Goal: Transaction & Acquisition: Download file/media

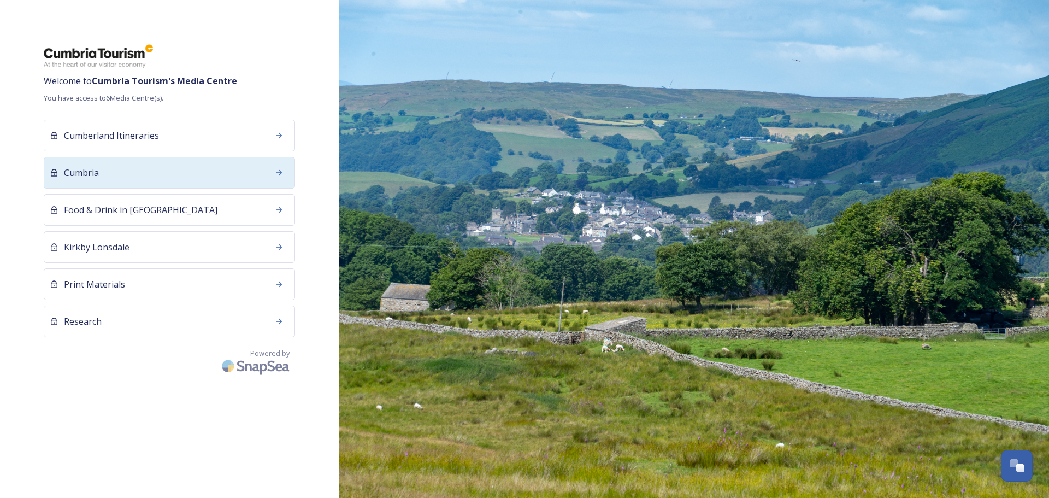
click at [185, 168] on div "Cumbria" at bounding box center [169, 173] width 251 height 32
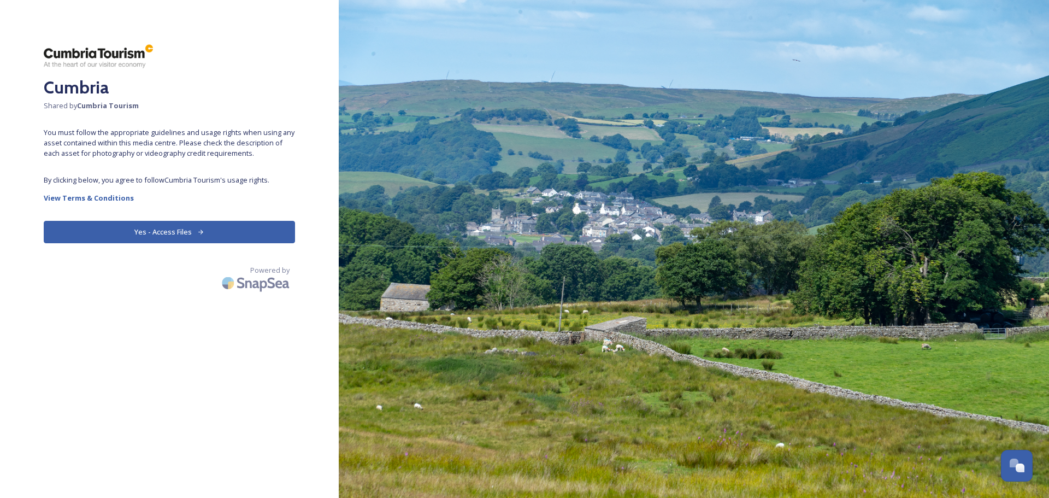
click at [214, 226] on button "Yes - Access Files" at bounding box center [169, 232] width 251 height 22
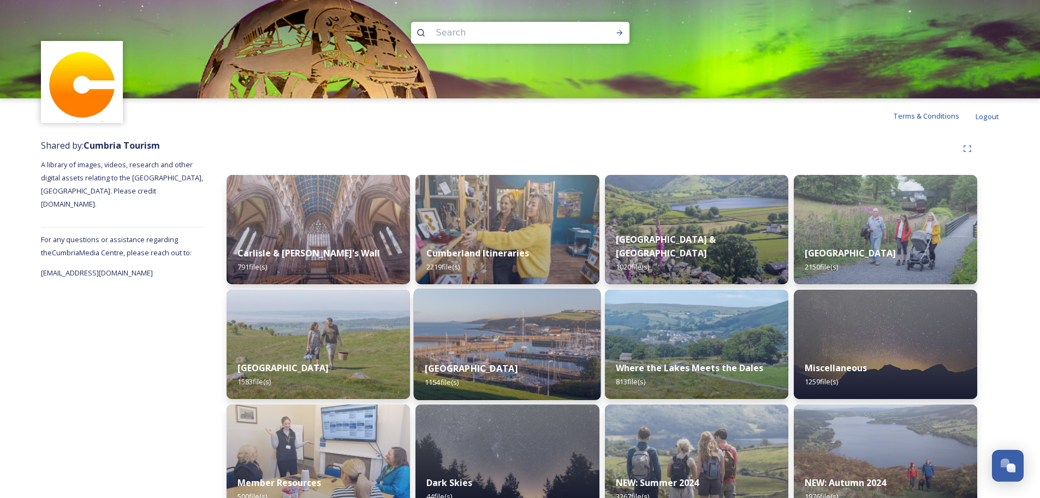
click at [469, 356] on div "Western Lake District & Coast 1154 file(s)" at bounding box center [507, 375] width 187 height 50
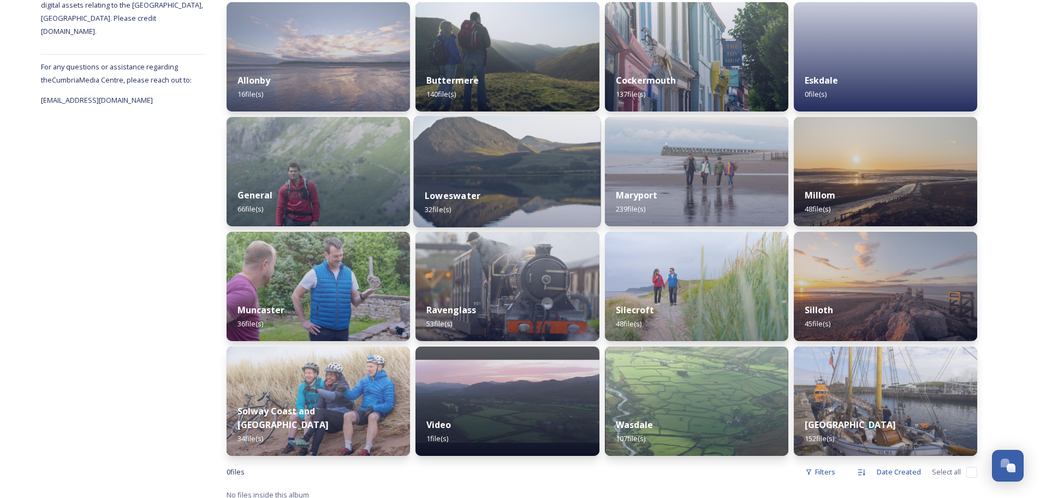
scroll to position [181, 0]
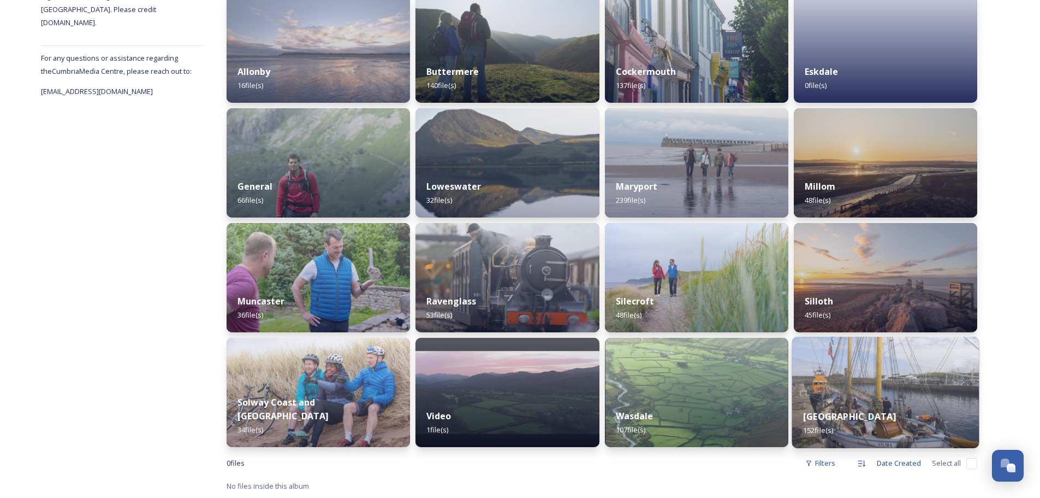
click at [848, 394] on img at bounding box center [885, 391] width 187 height 111
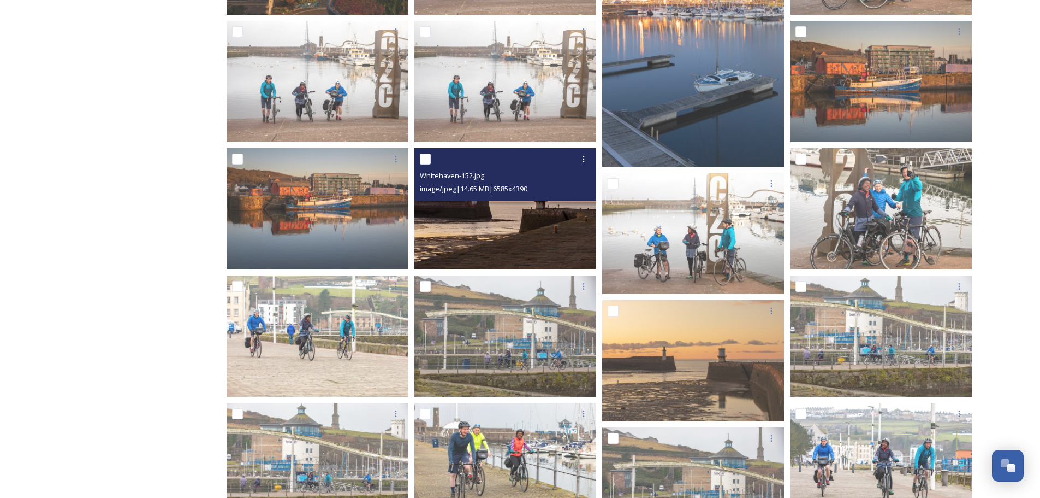
scroll to position [382, 0]
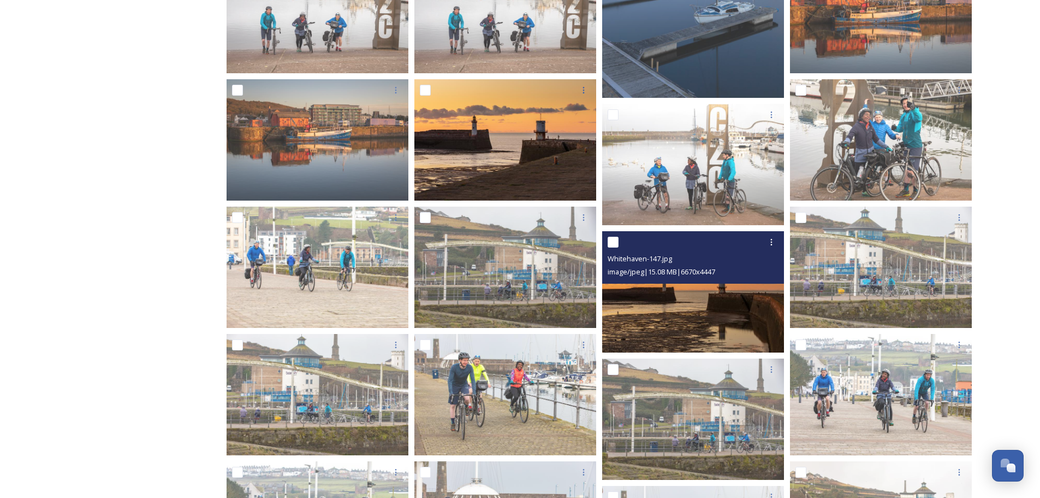
click at [656, 310] on img at bounding box center [693, 291] width 182 height 121
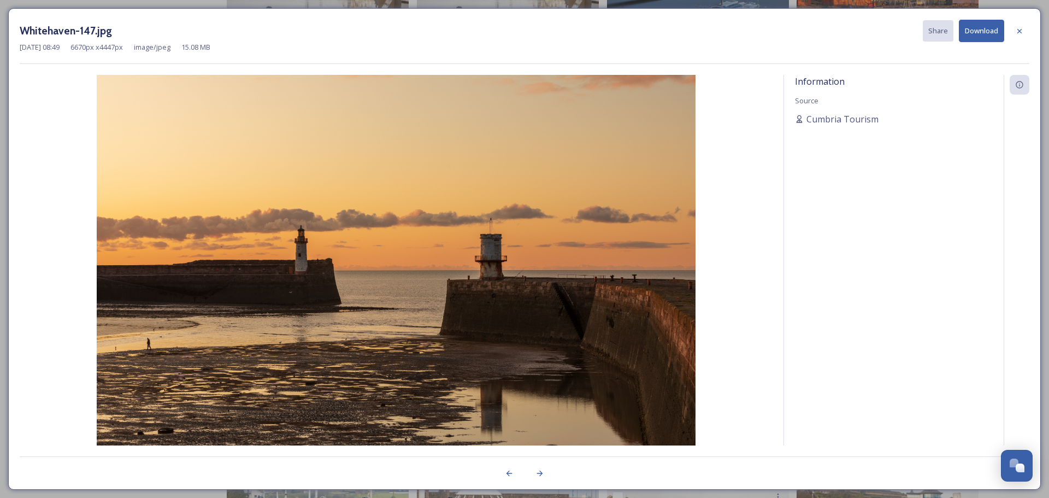
click at [745, 312] on img at bounding box center [396, 274] width 753 height 399
click at [992, 27] on button "Download" at bounding box center [980, 31] width 45 height 22
click at [1014, 32] on div at bounding box center [1019, 31] width 20 height 20
